Goal: Task Accomplishment & Management: Complete application form

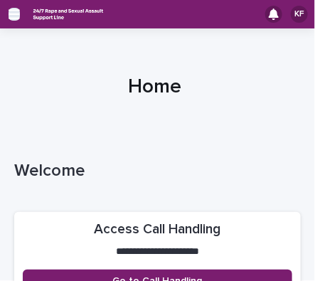
click at [14, 14] on icon "button" at bounding box center [14, 14] width 11 height 10
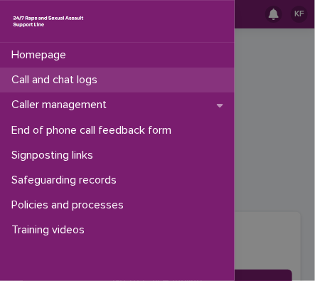
click at [43, 75] on p "Call and chat logs" at bounding box center [57, 80] width 103 height 14
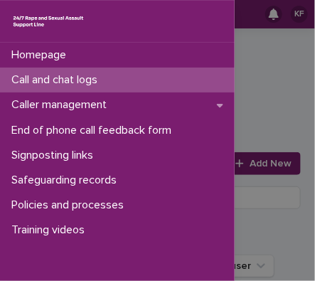
click at [117, 79] on div "Call and chat logs" at bounding box center [117, 80] width 235 height 25
click at [250, 166] on div "Homepage Call and chat logs Caller management End of phone call feedback form S…" at bounding box center [157, 140] width 315 height 281
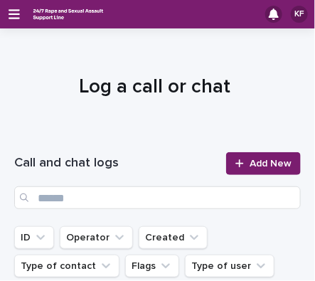
drag, startPoint x: 250, startPoint y: 163, endPoint x: 184, endPoint y: 122, distance: 77.0
click at [184, 122] on div at bounding box center [154, 81] width 309 height 107
drag, startPoint x: 240, startPoint y: 160, endPoint x: 234, endPoint y: 129, distance: 31.1
click at [234, 129] on div at bounding box center [154, 81] width 309 height 107
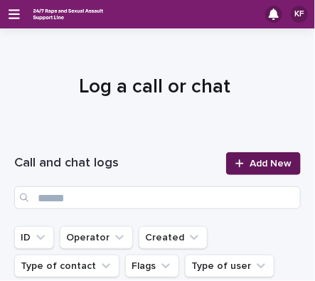
click at [259, 162] on span "Add New" at bounding box center [271, 164] width 42 height 10
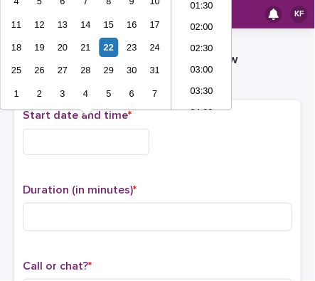
click at [92, 147] on input "text" at bounding box center [86, 142] width 127 height 26
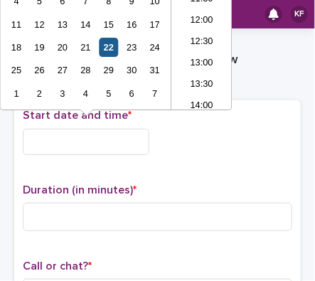
click at [104, 48] on div "22" at bounding box center [108, 47] width 19 height 19
click at [85, 140] on input "**********" at bounding box center [86, 142] width 127 height 26
click at [102, 141] on input "**********" at bounding box center [86, 142] width 127 height 26
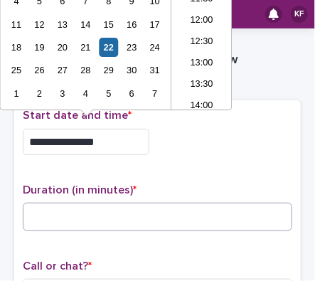
type input "**********"
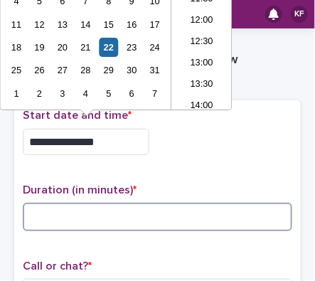
click at [70, 208] on input at bounding box center [158, 217] width 270 height 28
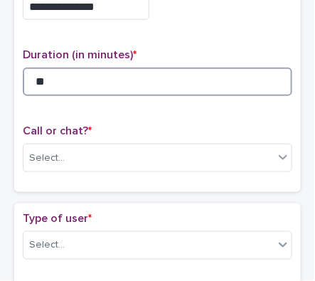
scroll to position [162, 0]
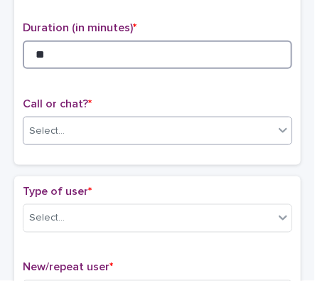
type input "**"
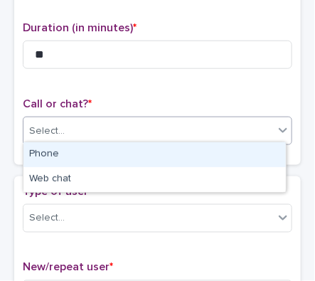
click at [221, 135] on div "Select..." at bounding box center [148, 131] width 250 height 23
click at [221, 149] on div "Phone" at bounding box center [154, 154] width 263 height 25
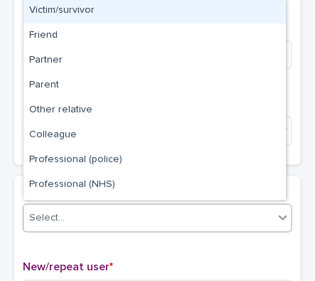
click at [198, 211] on div "Select..." at bounding box center [148, 218] width 250 height 23
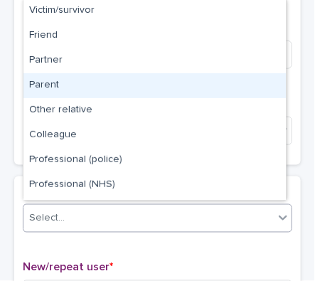
click at [138, 92] on div "Parent" at bounding box center [154, 85] width 263 height 25
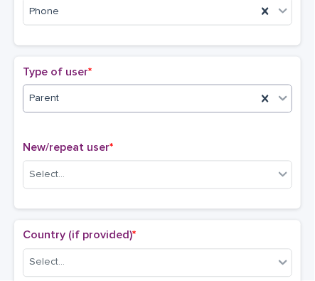
scroll to position [292, 0]
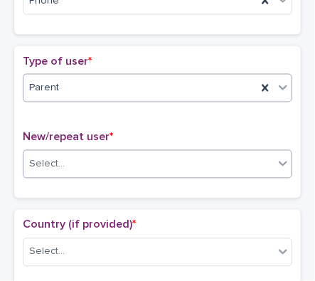
click at [124, 166] on div "Select..." at bounding box center [148, 164] width 250 height 23
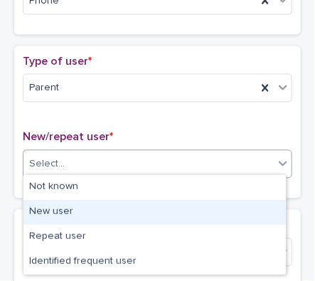
click at [115, 211] on div "New user" at bounding box center [154, 212] width 263 height 25
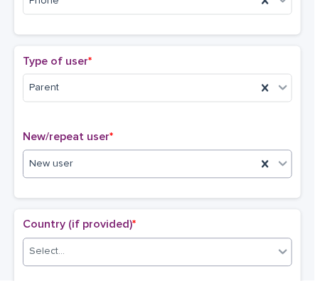
click at [98, 249] on div "Select..." at bounding box center [148, 251] width 250 height 23
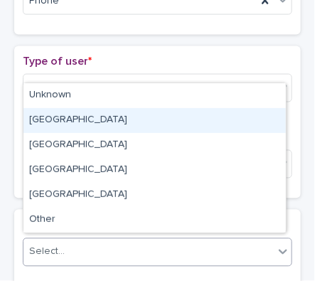
click at [88, 122] on div "[GEOGRAPHIC_DATA]" at bounding box center [154, 120] width 263 height 25
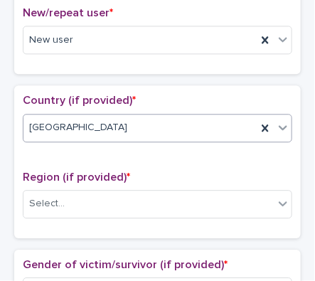
scroll to position [482, 0]
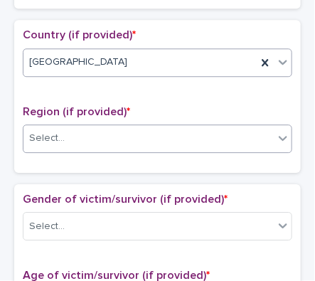
click at [122, 137] on div "Select..." at bounding box center [148, 138] width 250 height 23
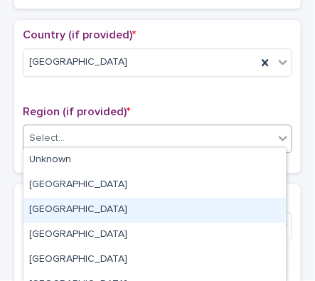
click at [114, 205] on div "[GEOGRAPHIC_DATA]" at bounding box center [154, 210] width 263 height 25
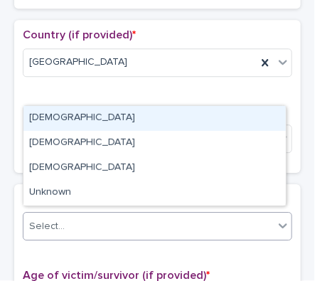
click at [181, 226] on div "Select..." at bounding box center [148, 226] width 250 height 23
click at [119, 109] on div "[DEMOGRAPHIC_DATA]" at bounding box center [154, 118] width 263 height 25
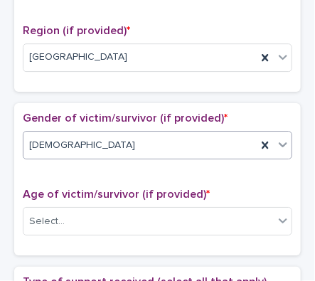
scroll to position [629, 0]
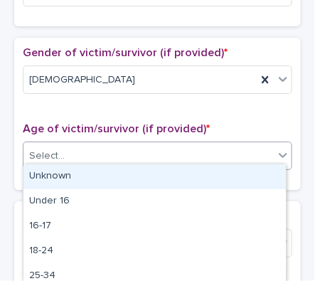
click at [138, 152] on div "Select..." at bounding box center [148, 155] width 250 height 23
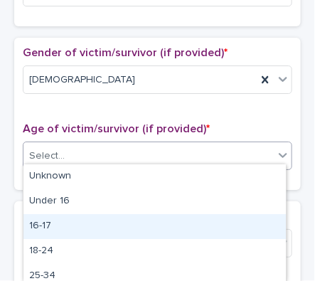
click at [89, 220] on div "16-17" at bounding box center [154, 226] width 263 height 25
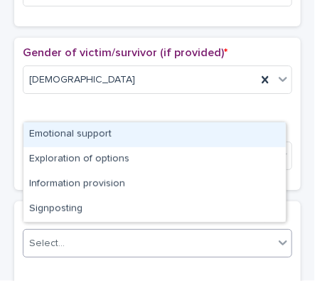
click at [96, 232] on div "Select..." at bounding box center [148, 243] width 250 height 23
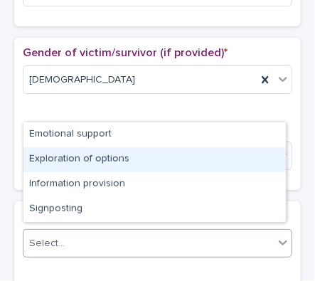
click at [111, 156] on div "Exploration of options" at bounding box center [154, 159] width 263 height 25
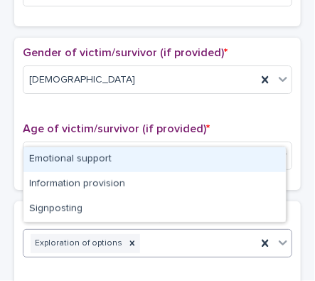
click at [183, 233] on div "Exploration of options" at bounding box center [139, 243] width 233 height 25
click at [171, 168] on div "Emotional support" at bounding box center [154, 159] width 263 height 25
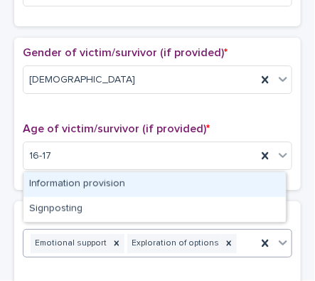
click at [226, 238] on div "Emotional support Exploration of options" at bounding box center [139, 243] width 233 height 25
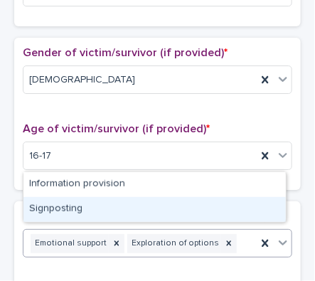
click at [211, 199] on div "Signposting" at bounding box center [154, 209] width 263 height 25
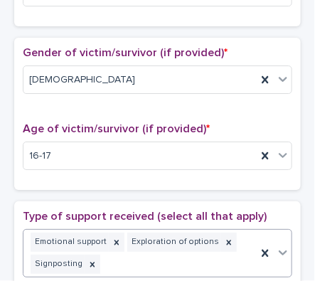
scroll to position [638, 0]
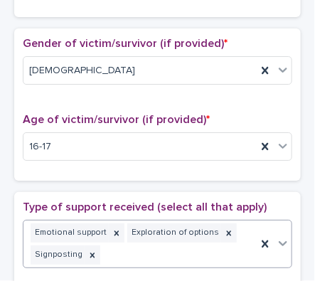
click at [208, 249] on div "Emotional support Exploration of options Signposting" at bounding box center [139, 244] width 233 height 47
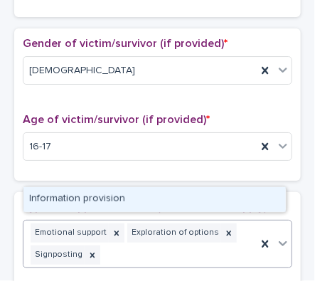
click at [161, 198] on div "Information provision" at bounding box center [154, 199] width 263 height 25
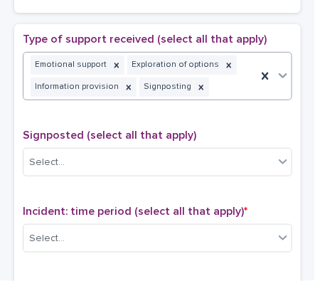
scroll to position [876, 0]
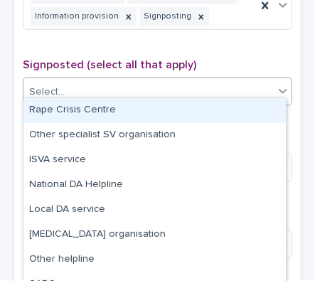
click at [146, 80] on div "Select..." at bounding box center [148, 91] width 250 height 23
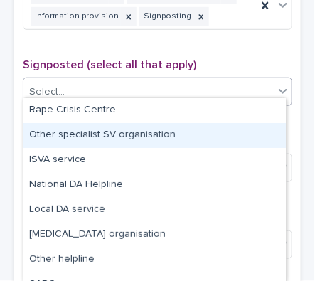
click at [142, 136] on div "Other specialist SV organisation" at bounding box center [154, 135] width 263 height 25
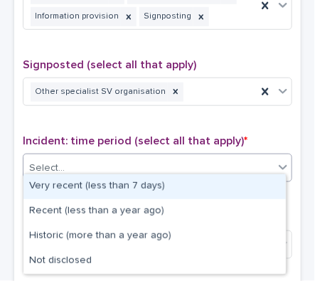
click at [128, 163] on div "Select..." at bounding box center [148, 168] width 250 height 23
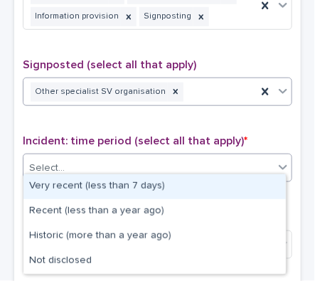
click at [188, 88] on div "Other specialist SV organisation" at bounding box center [139, 92] width 233 height 25
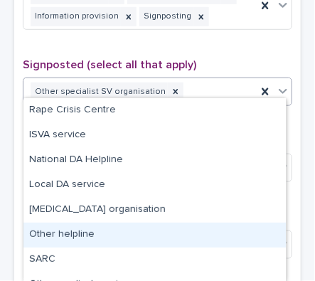
click at [131, 230] on div "Other helpline" at bounding box center [154, 235] width 263 height 25
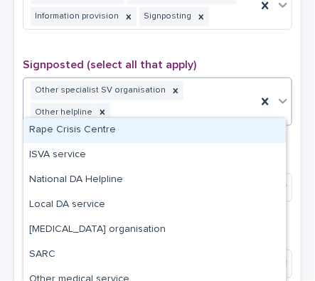
click at [195, 98] on div "Other specialist SV organisation Other helpline" at bounding box center [139, 101] width 233 height 47
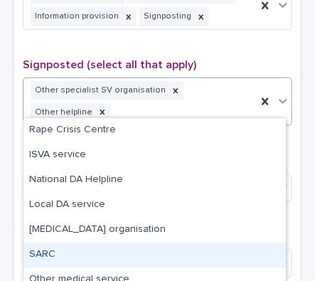
click at [123, 249] on div "SARC" at bounding box center [154, 255] width 263 height 25
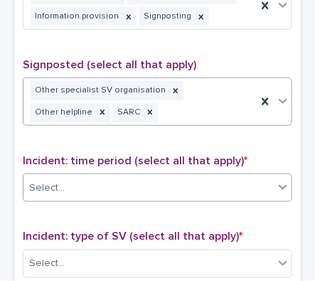
click at [127, 176] on div "Select..." at bounding box center [148, 187] width 250 height 23
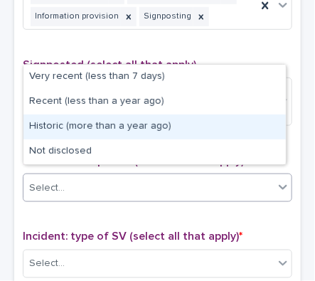
click at [95, 119] on div "Historic (more than a year ago)" at bounding box center [154, 127] width 263 height 25
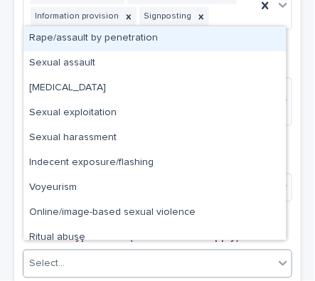
click at [279, 256] on icon at bounding box center [283, 263] width 14 height 14
click at [124, 38] on div "Rape/assault by penetration" at bounding box center [154, 38] width 263 height 25
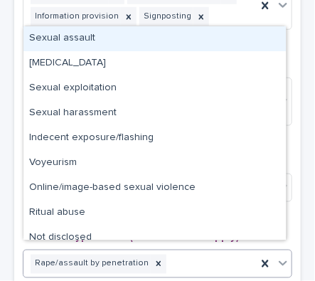
click at [168, 257] on div "Rape/assault by penetration" at bounding box center [139, 264] width 233 height 25
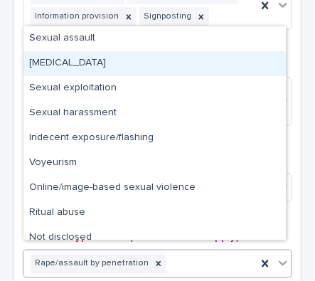
click at [100, 56] on div "[MEDICAL_DATA]" at bounding box center [154, 63] width 263 height 25
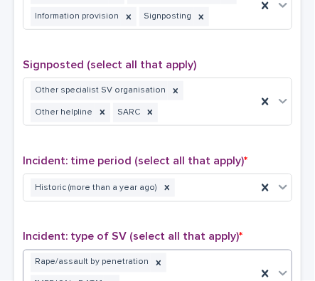
click at [161, 265] on div "Rape/assault by penetration [MEDICAL_DATA]" at bounding box center [139, 273] width 233 height 47
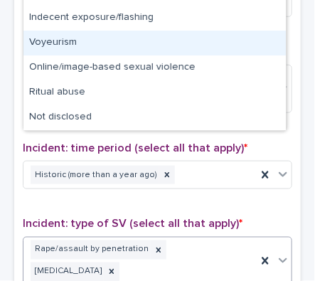
scroll to position [852, 0]
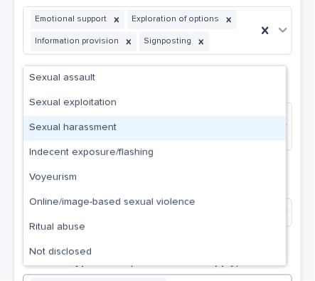
click at [134, 129] on div "Sexual harassment" at bounding box center [154, 128] width 263 height 25
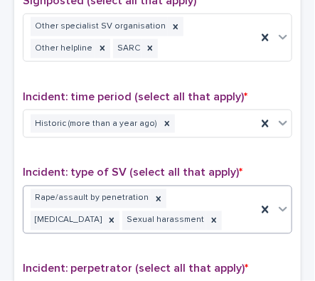
scroll to position [977, 0]
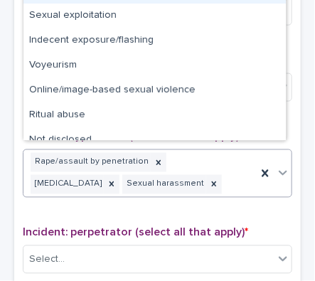
click at [279, 166] on icon at bounding box center [283, 173] width 14 height 14
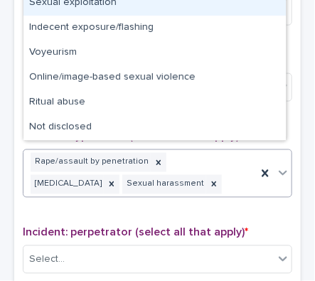
scroll to position [0, 0]
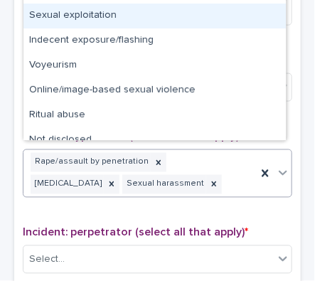
click at [120, 18] on div "Sexual exploitation" at bounding box center [154, 16] width 263 height 25
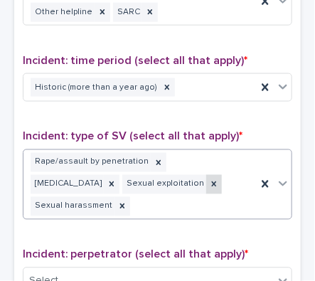
click at [212, 182] on icon at bounding box center [214, 184] width 5 height 5
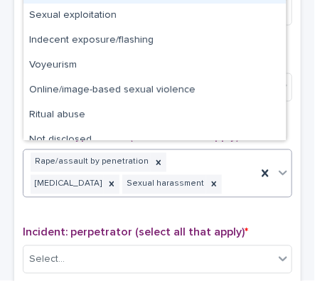
click at [276, 166] on icon at bounding box center [283, 173] width 14 height 14
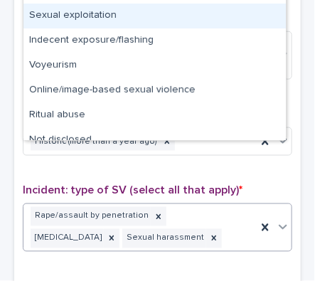
scroll to position [890, 0]
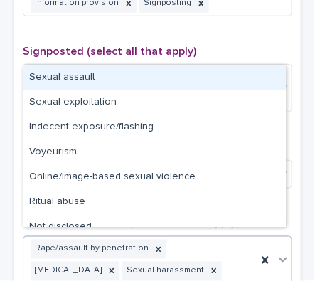
click at [271, 71] on div "Sexual assault" at bounding box center [154, 77] width 263 height 25
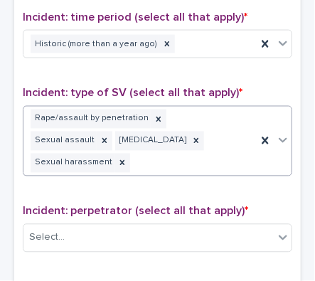
scroll to position [1047, 0]
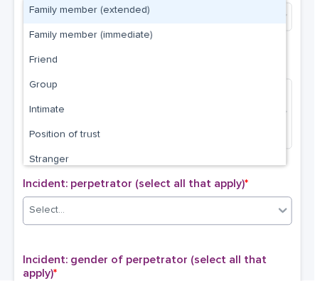
click at [171, 199] on div "Select..." at bounding box center [148, 210] width 250 height 23
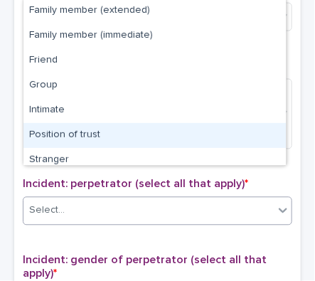
click at [112, 140] on div "Position of trust" at bounding box center [154, 135] width 263 height 25
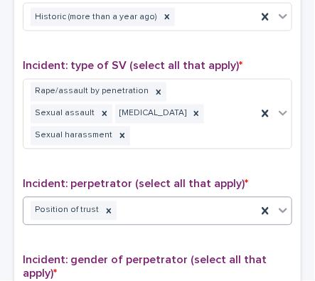
click at [163, 198] on div "Position of trust" at bounding box center [139, 210] width 233 height 25
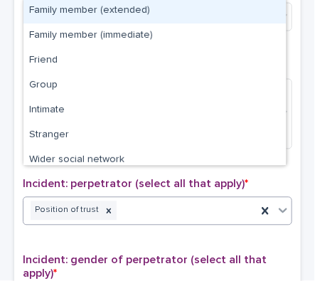
click at [160, 8] on div "Family member (extended)" at bounding box center [154, 11] width 263 height 25
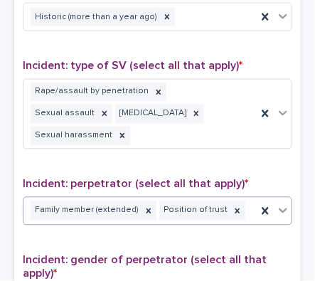
click at [277, 203] on icon at bounding box center [283, 210] width 14 height 14
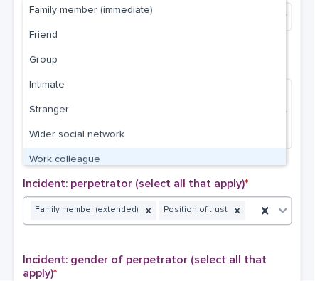
click at [248, 211] on div "Type of support received (select all that apply) Emotional support Exploration …" at bounding box center [158, 136] width 270 height 689
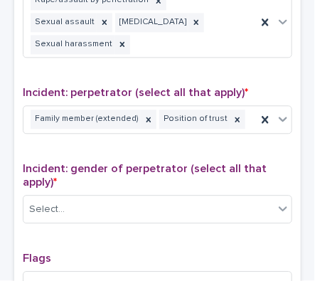
scroll to position [1177, 0]
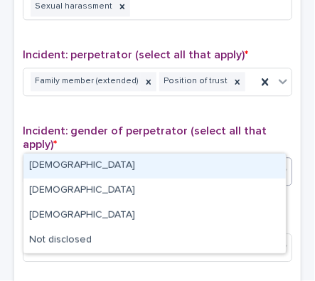
click at [179, 160] on div "Select..." at bounding box center [148, 171] width 250 height 23
click at [169, 173] on div "[DEMOGRAPHIC_DATA]" at bounding box center [154, 166] width 263 height 25
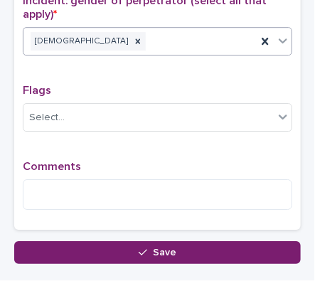
scroll to position [1340, 0]
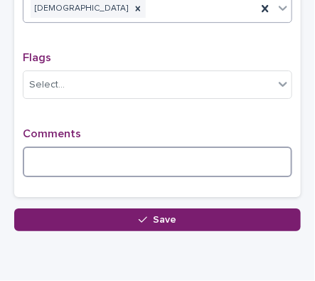
click at [84, 147] on textarea at bounding box center [158, 162] width 270 height 30
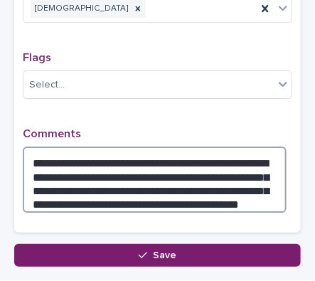
click at [169, 147] on textarea "**********" at bounding box center [155, 179] width 264 height 65
click at [129, 147] on textarea "**********" at bounding box center [155, 179] width 264 height 65
click at [166, 147] on textarea "**********" at bounding box center [155, 179] width 264 height 65
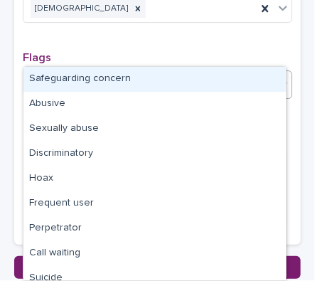
click at [183, 88] on body "**********" at bounding box center [157, 140] width 315 height 281
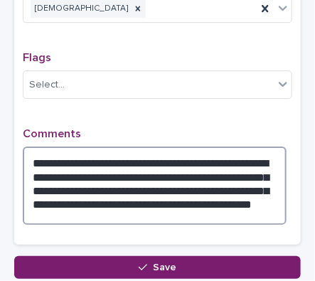
click at [162, 147] on textarea "**********" at bounding box center [155, 186] width 264 height 78
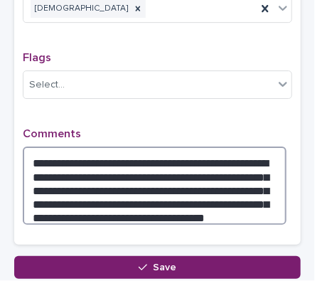
click at [172, 157] on textarea "**********" at bounding box center [155, 186] width 264 height 78
click at [273, 174] on textarea "**********" at bounding box center [155, 186] width 264 height 78
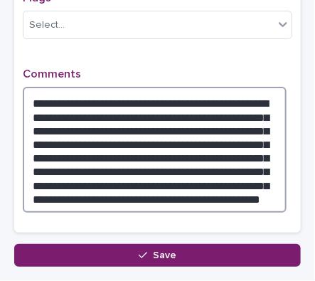
scroll to position [1453, 0]
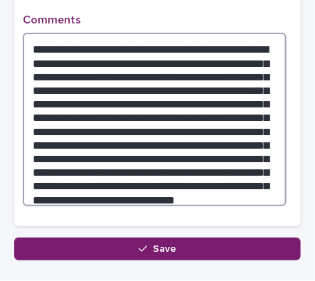
click at [234, 149] on textarea "**********" at bounding box center [155, 119] width 264 height 173
click at [117, 160] on textarea "**********" at bounding box center [155, 119] width 264 height 173
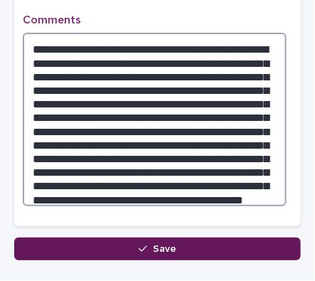
type textarea "**********"
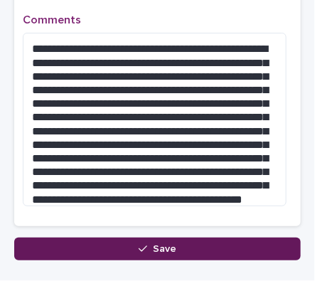
click at [70, 238] on button "Save" at bounding box center [157, 249] width 287 height 23
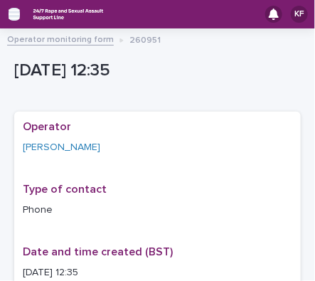
click at [16, 14] on icon "button" at bounding box center [14, 14] width 11 height 10
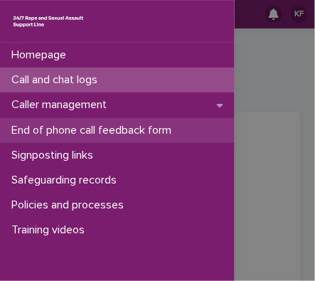
click at [28, 131] on p "End of phone call feedback form" at bounding box center [94, 131] width 177 height 14
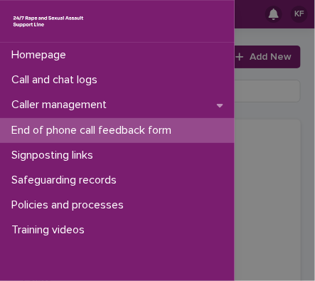
click at [267, 61] on div "Homepage Call and chat logs Caller management End of phone call feedback form S…" at bounding box center [157, 140] width 315 height 281
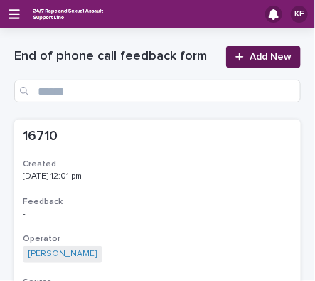
click at [267, 60] on span "Add New" at bounding box center [271, 57] width 42 height 10
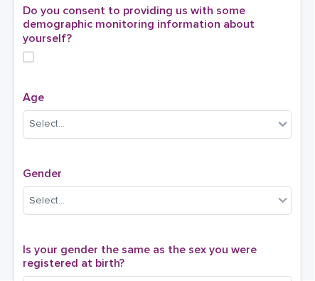
scroll to position [593, 0]
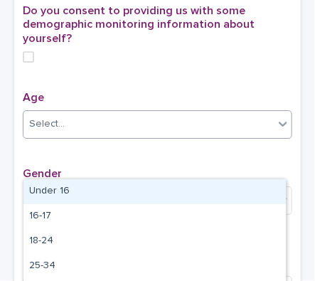
click at [255, 136] on div "Select..." at bounding box center [148, 123] width 250 height 23
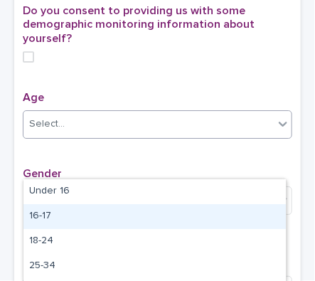
click at [223, 214] on div "16-17" at bounding box center [154, 216] width 263 height 25
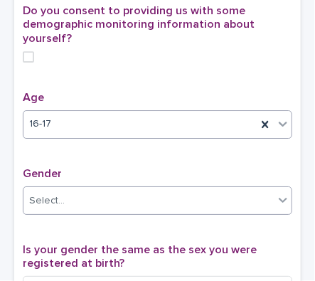
click at [170, 213] on div "Select..." at bounding box center [148, 200] width 250 height 23
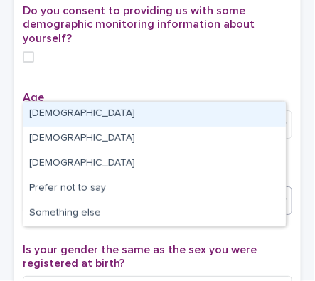
click at [172, 105] on div "[DEMOGRAPHIC_DATA]" at bounding box center [154, 114] width 263 height 25
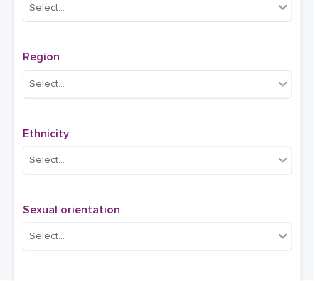
scroll to position [862, 0]
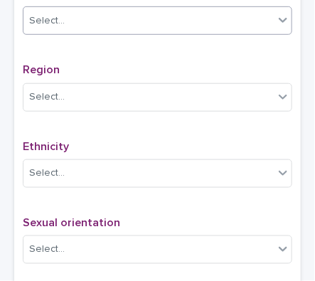
click at [196, 33] on div "Select..." at bounding box center [148, 20] width 250 height 23
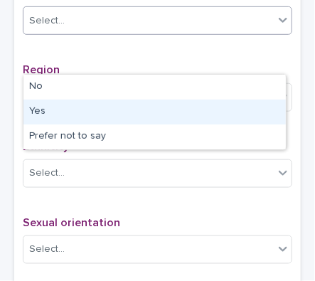
click at [168, 105] on div "Yes" at bounding box center [154, 112] width 263 height 25
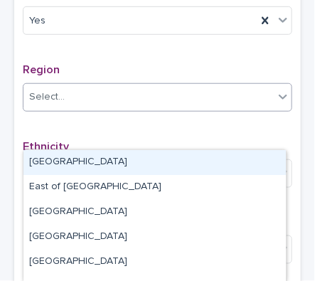
click at [156, 109] on div "Select..." at bounding box center [148, 96] width 250 height 23
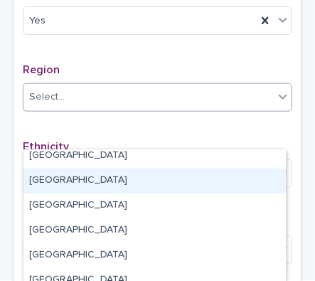
scroll to position [119, 0]
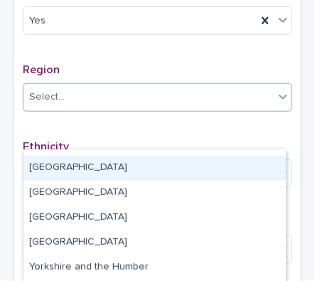
click at [171, 172] on div "[GEOGRAPHIC_DATA]" at bounding box center [154, 168] width 263 height 25
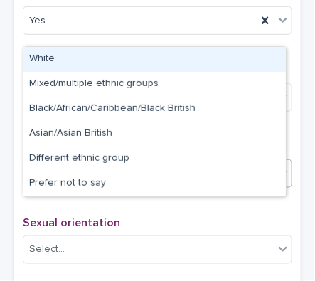
click at [146, 185] on div "Select..." at bounding box center [148, 172] width 250 height 23
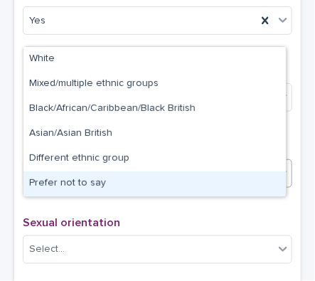
click at [143, 191] on div "Prefer not to say" at bounding box center [154, 183] width 263 height 25
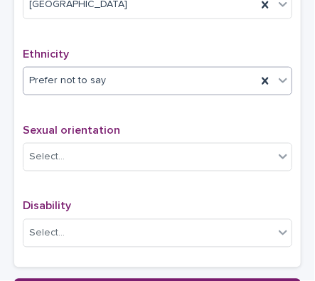
scroll to position [1009, 0]
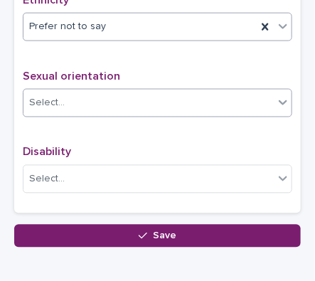
click at [166, 115] on div "Select..." at bounding box center [148, 103] width 250 height 23
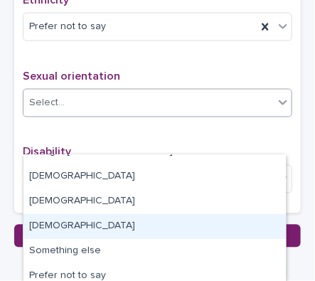
scroll to position [23, 0]
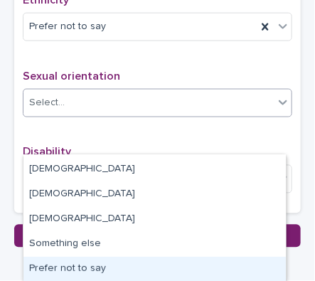
click at [250, 271] on div "Prefer not to say" at bounding box center [154, 269] width 263 height 25
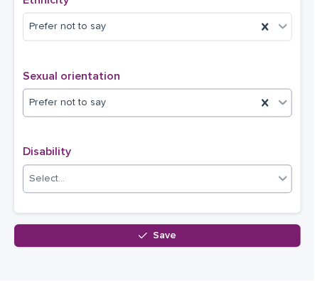
click at [169, 191] on div "Select..." at bounding box center [148, 179] width 250 height 23
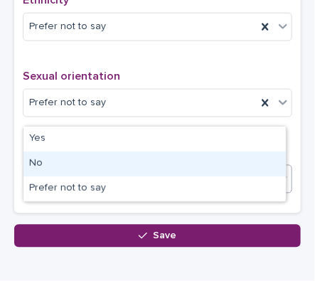
click at [151, 174] on div "No" at bounding box center [154, 164] width 263 height 25
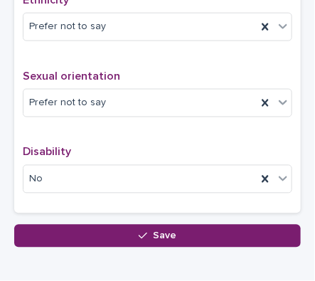
click at [147, 241] on div "button" at bounding box center [146, 236] width 14 height 10
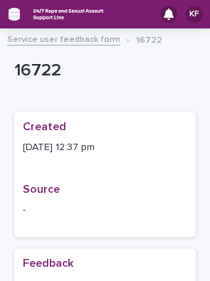
click at [14, 11] on icon "button" at bounding box center [14, 14] width 11 height 13
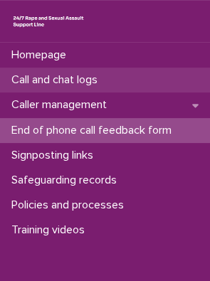
click at [48, 75] on p "Call and chat logs" at bounding box center [57, 80] width 103 height 14
